Goal: Find specific page/section: Find specific page/section

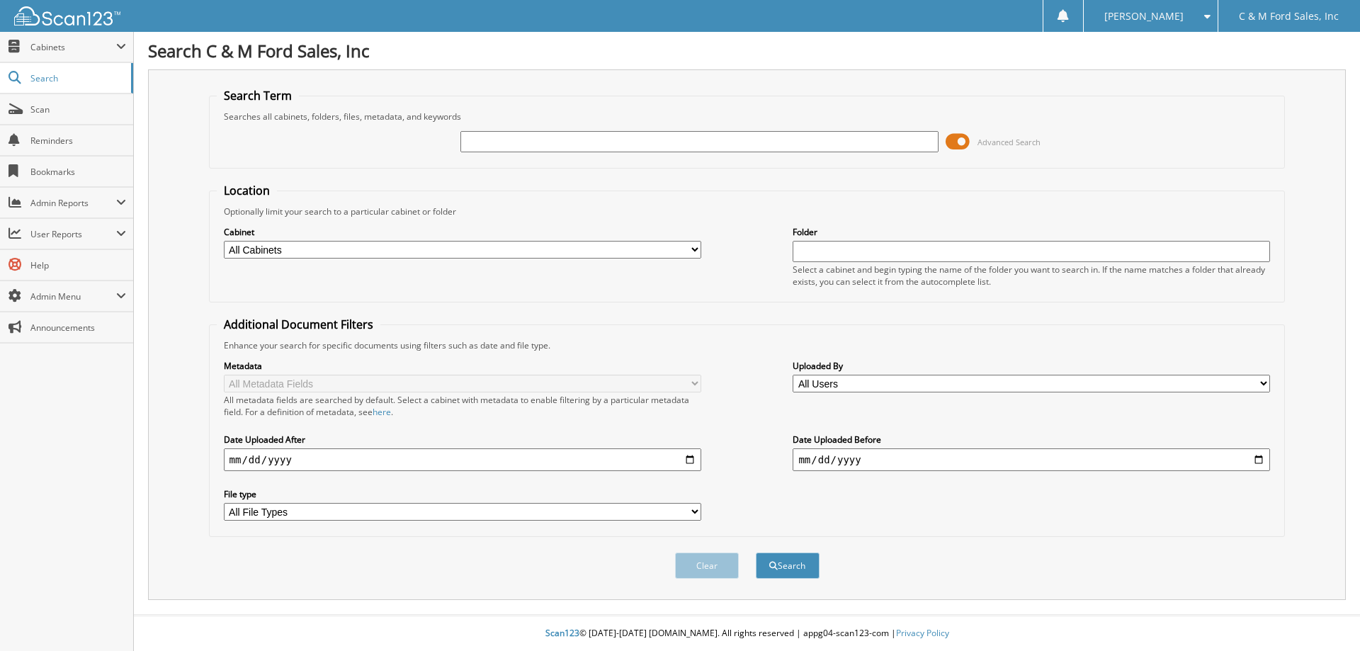
click at [529, 140] on input "text" at bounding box center [700, 141] width 478 height 21
type input "53378"
click at [756, 553] on button "Search" at bounding box center [788, 566] width 64 height 26
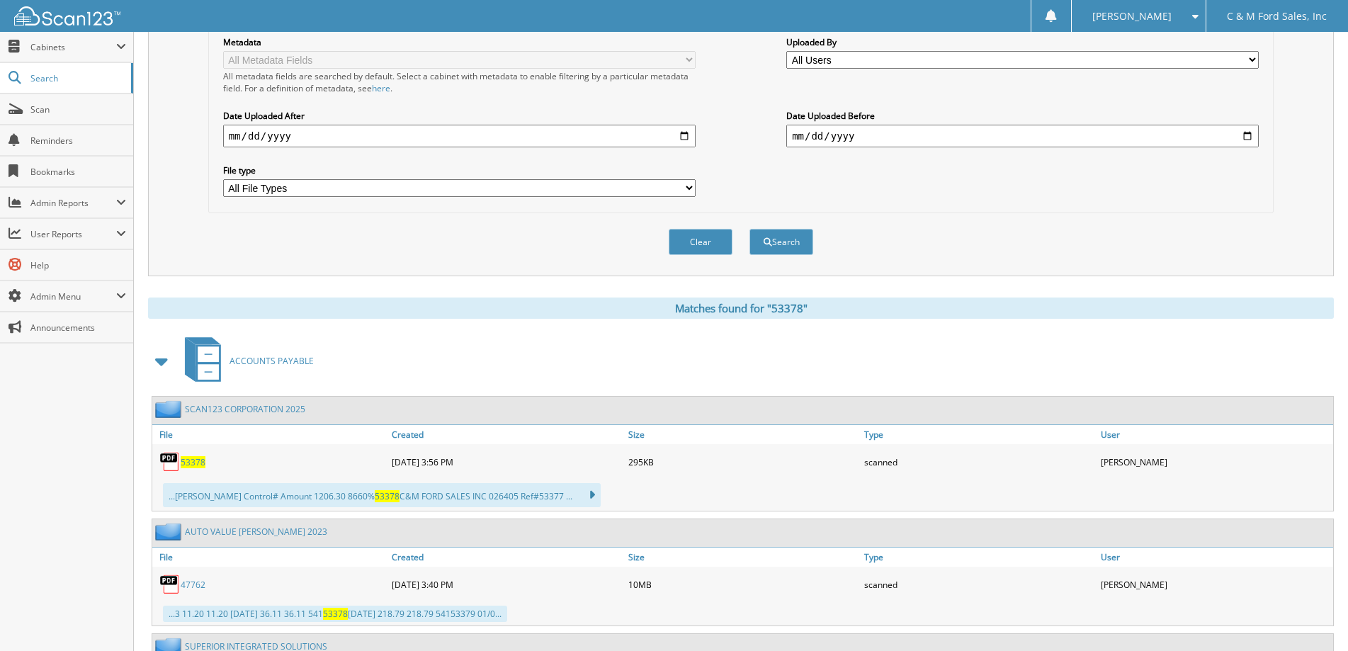
scroll to position [496, 0]
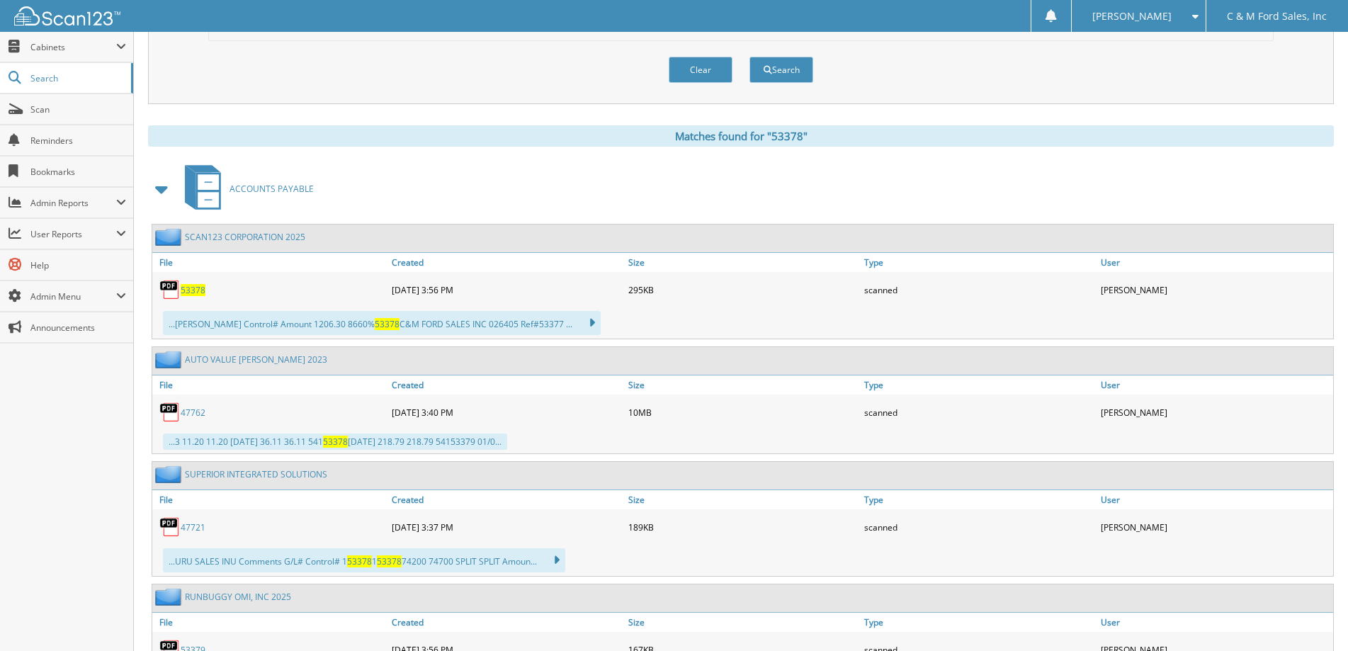
click at [192, 292] on span "53378" at bounding box center [193, 290] width 25 height 12
click at [67, 50] on span "Cabinets" at bounding box center [73, 47] width 86 height 12
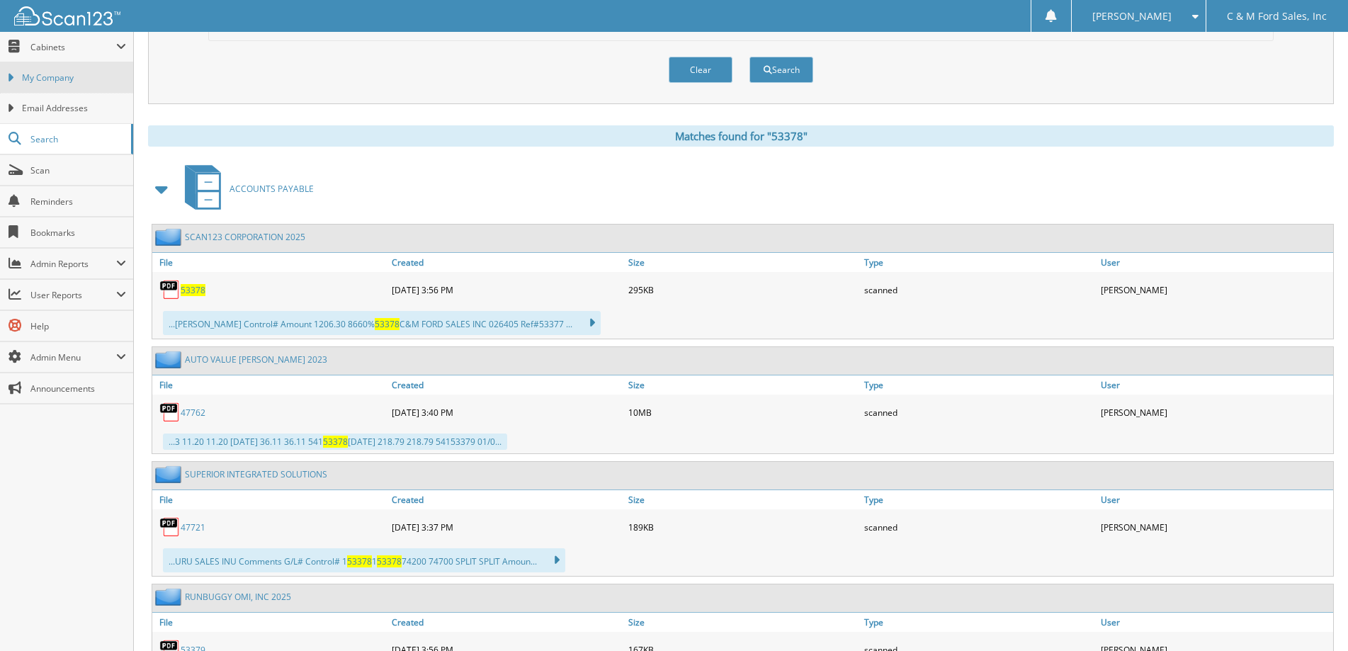
click at [60, 81] on span "My Company" at bounding box center [74, 78] width 104 height 13
